Goal: Task Accomplishment & Management: Manage account settings

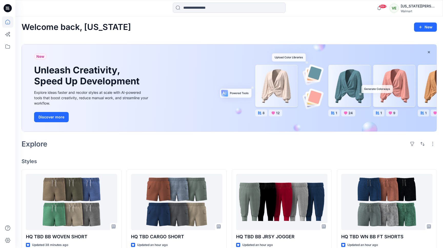
scroll to position [690, 0]
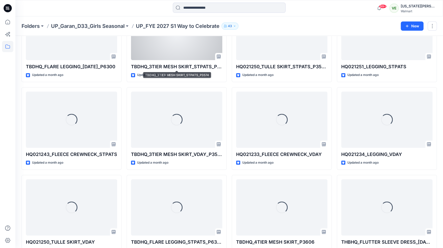
scroll to position [248, 0]
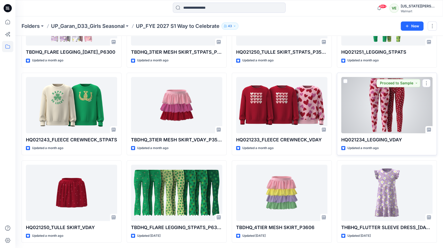
click at [377, 117] on div at bounding box center [386, 105] width 91 height 56
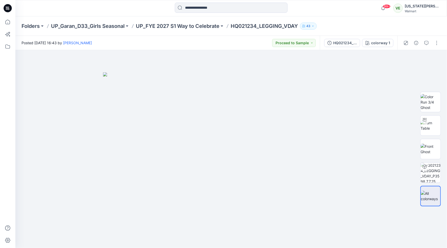
click at [268, 22] on div "Folders UP_Garan_D33_Girls Seasonal UP_FYE 2027 S1 Way to Celebrate HQ021234_LE…" at bounding box center [230, 25] width 431 height 19
click at [270, 26] on p "HQ021234_LEGGING_VDAY" at bounding box center [264, 26] width 67 height 7
copy div "HQ021234_LEGGING_VDAY 43"
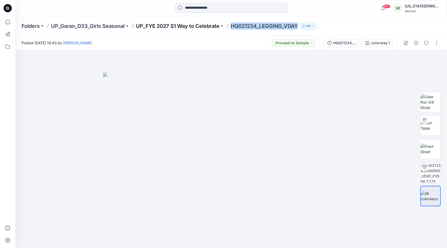
click at [198, 26] on p "UP_FYE 2027 S1 Way to Celebrate" at bounding box center [178, 26] width 84 height 7
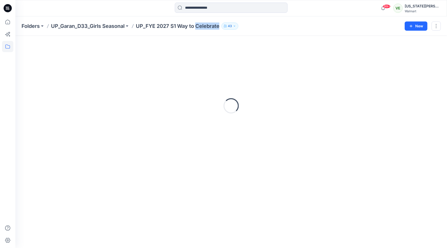
click at [198, 26] on p "UP_FYE 2027 S1 Way to Celebrate" at bounding box center [178, 26] width 84 height 7
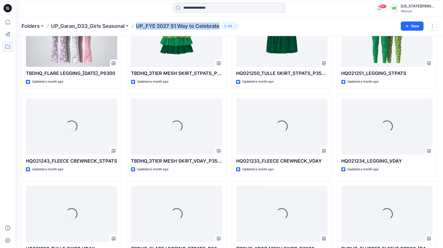
scroll to position [248, 0]
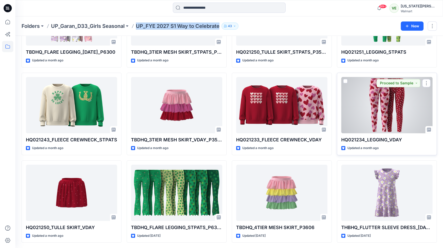
click at [375, 102] on div at bounding box center [386, 105] width 91 height 56
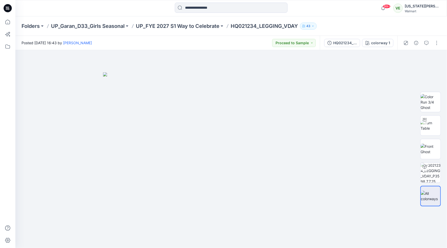
click at [266, 23] on p "HQ021234_LEGGING_VDAY" at bounding box center [264, 26] width 67 height 7
copy div "HQ021234_LEGGING_VDAY 43"
click at [199, 28] on p "UP_FYE 2027 S1 Way to Celebrate" at bounding box center [178, 26] width 84 height 7
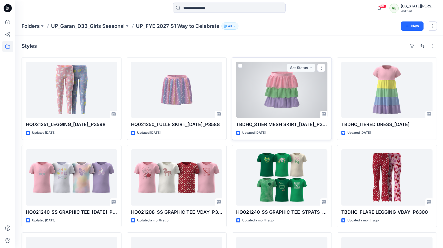
scroll to position [248, 0]
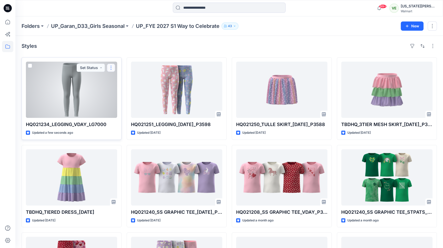
click at [113, 70] on button "button" at bounding box center [111, 68] width 8 height 8
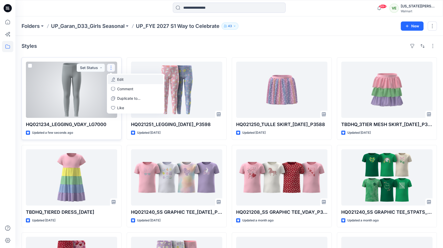
click at [122, 80] on p "Edit" at bounding box center [120, 79] width 6 height 5
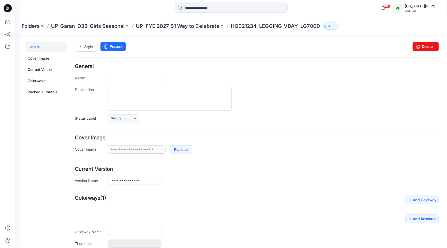
type input "**********"
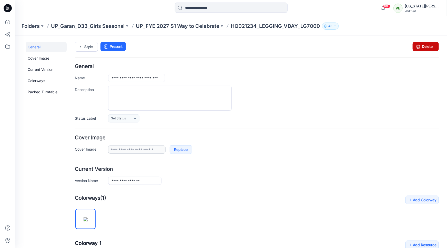
click at [418, 45] on link "Delete" at bounding box center [425, 46] width 26 height 9
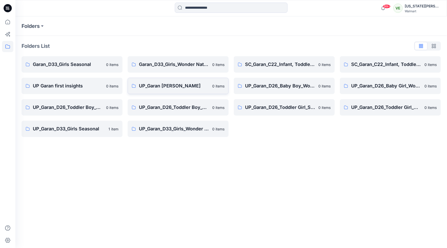
click at [140, 78] on link "UP_Garan [PERSON_NAME] 0 items" at bounding box center [178, 86] width 101 height 16
click at [41, 63] on p "Garan_D33_Girls Seasonal" at bounding box center [68, 64] width 70 height 7
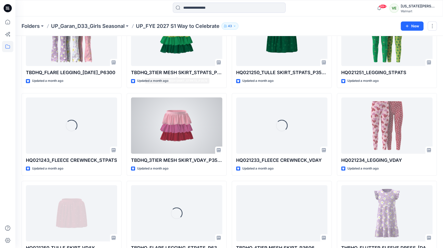
scroll to position [248, 0]
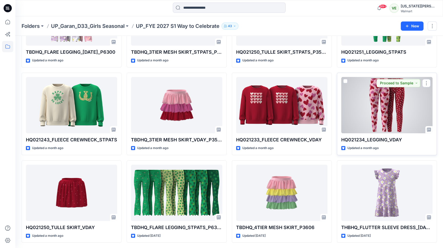
click at [370, 94] on div at bounding box center [386, 105] width 91 height 56
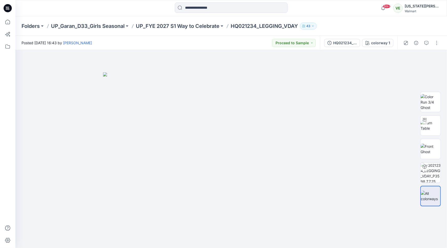
click at [255, 25] on p "HQ021234_LEGGING_VDAY" at bounding box center [264, 26] width 67 height 7
copy div "HQ021234_LEGGING_VDAY 43"
